Goal: Task Accomplishment & Management: Complete application form

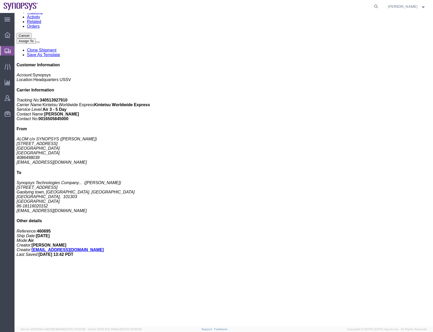
scroll to position [58, 0]
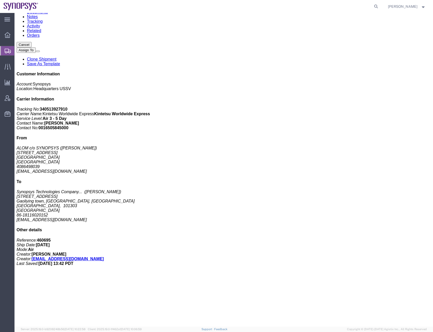
click div "SH100008209 Pieces: 8.00 Each Total value: 711.92 USD Class: 50 Country of Orig…"
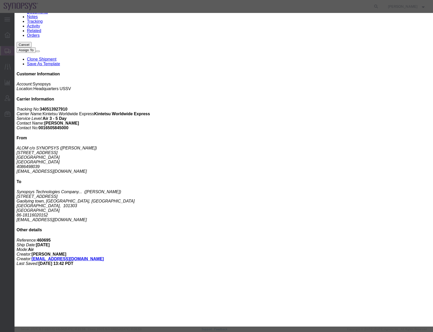
click icon "button"
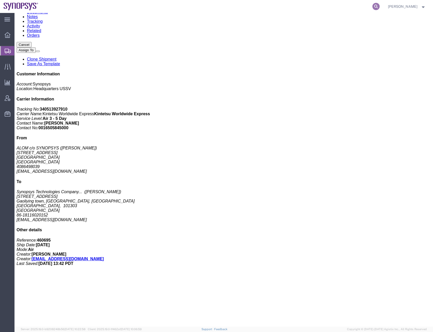
click at [380, 6] on icon at bounding box center [376, 6] width 7 height 7
click at [230, 7] on input "search" at bounding box center [294, 6] width 158 height 12
paste input "56868620"
type input "56868620"
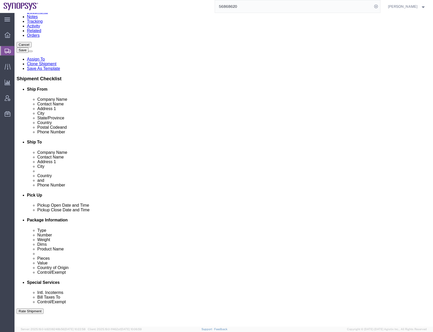
select select "63204"
select select
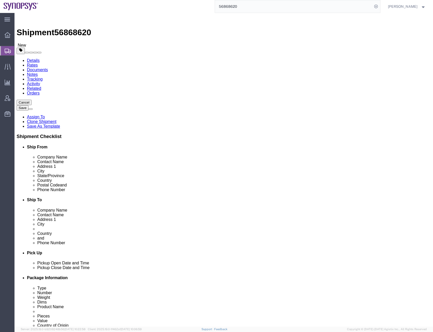
click icon
click dd "1.00 Each"
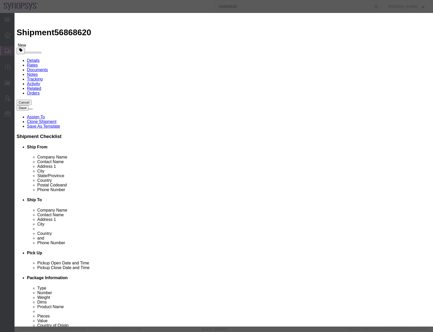
click button "Close"
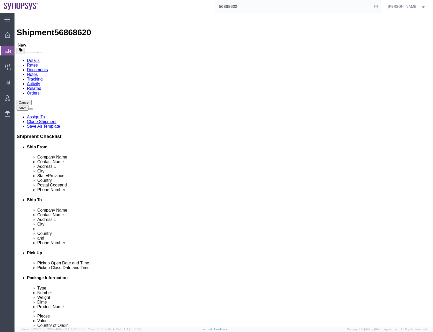
click icon
click link "Activity"
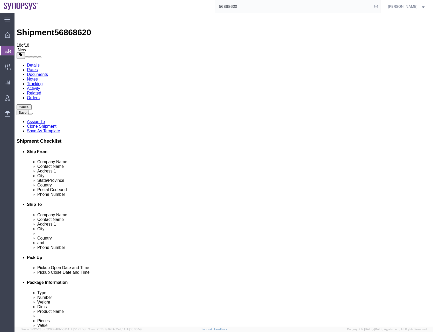
click at [4, 48] on div at bounding box center [7, 50] width 15 height 9
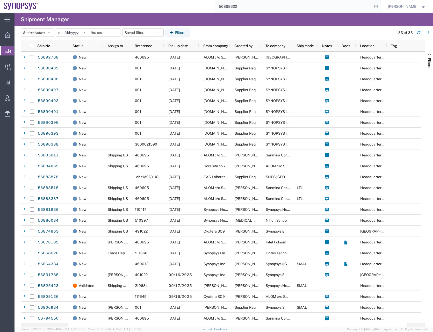
click at [0, 0] on span "Create Shipment" at bounding box center [0, 0] width 0 height 0
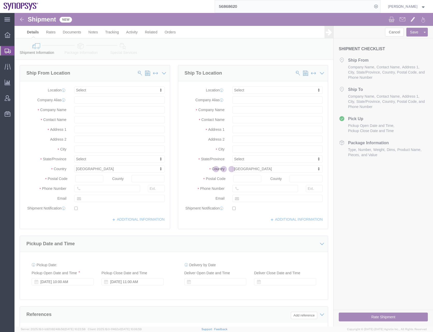
select select
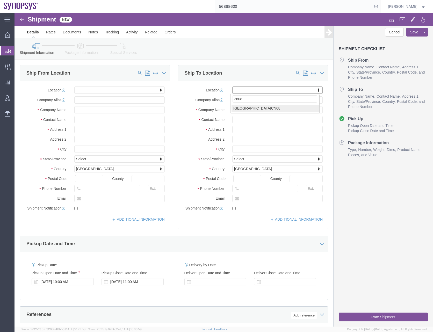
type input "cn08"
select select "63086"
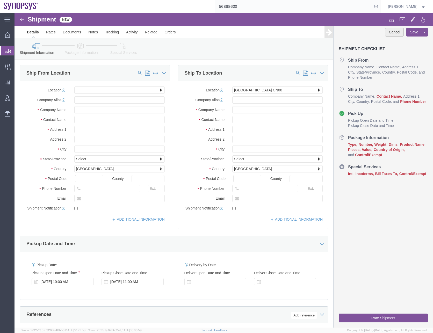
click button "Cancel"
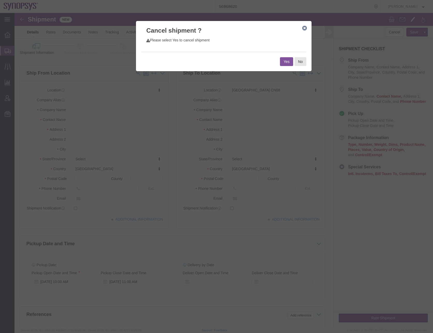
click button "Yes"
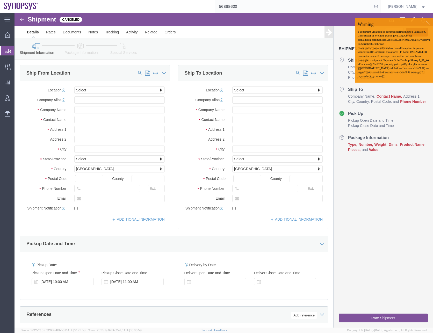
click div
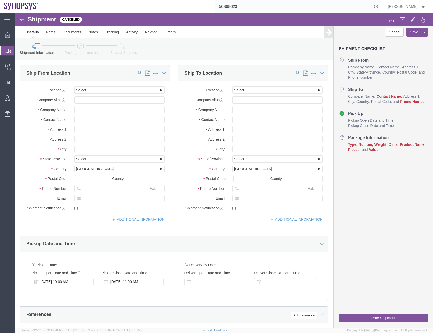
click at [6, 47] on div at bounding box center [7, 50] width 15 height 9
